Goal: Information Seeking & Learning: Learn about a topic

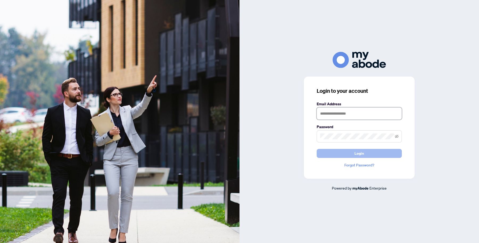
type input "**********"
click at [360, 152] on span "Login" at bounding box center [359, 153] width 10 height 9
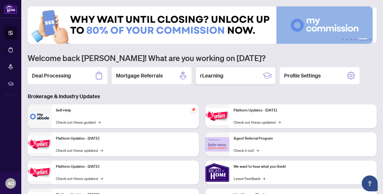
click at [217, 77] on h2 "rLearning" at bounding box center [211, 75] width 23 height 7
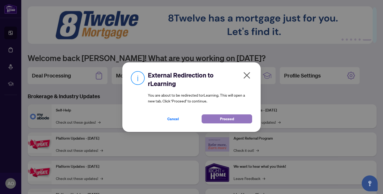
click at [222, 122] on span "Proceed" at bounding box center [227, 119] width 14 height 9
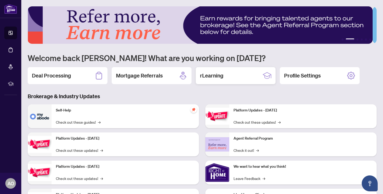
click at [221, 78] on h2 "rLearning" at bounding box center [211, 75] width 23 height 7
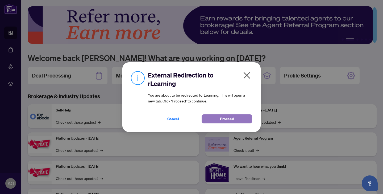
click at [226, 118] on span "Proceed" at bounding box center [227, 119] width 14 height 9
